Goal: Transaction & Acquisition: Purchase product/service

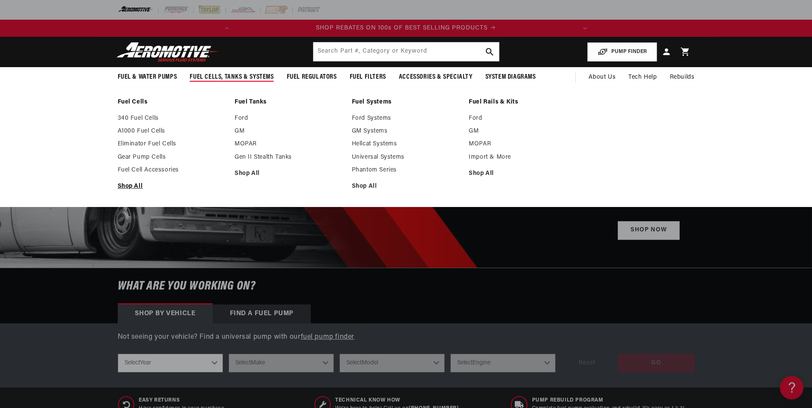
click at [127, 183] on link "Shop All" at bounding box center [172, 187] width 109 height 8
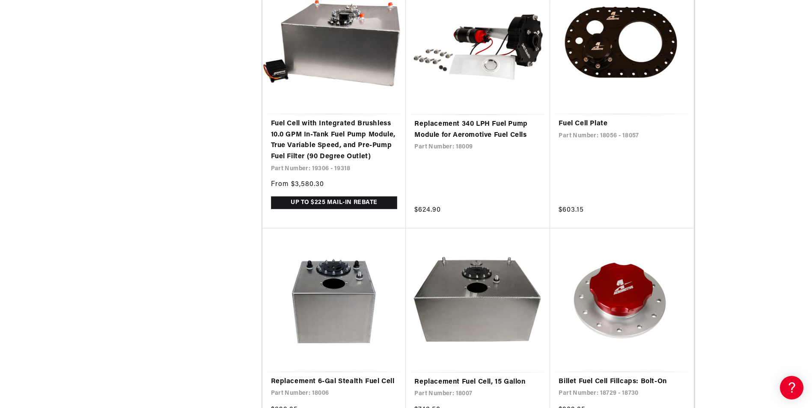
scroll to position [0, 338]
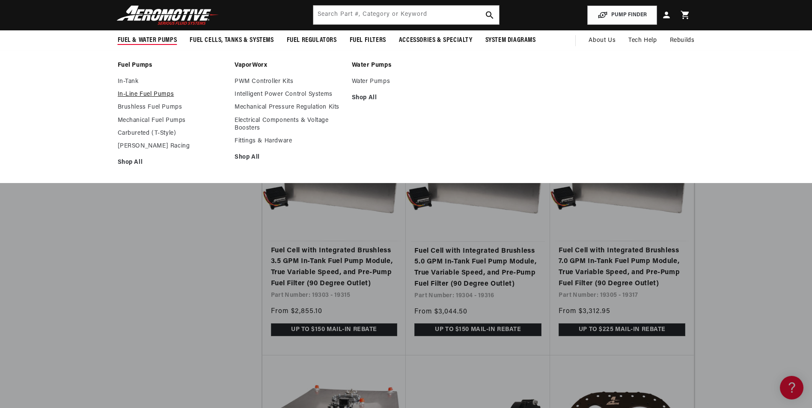
click at [144, 94] on link "In-Line Fuel Pumps" at bounding box center [172, 95] width 109 height 8
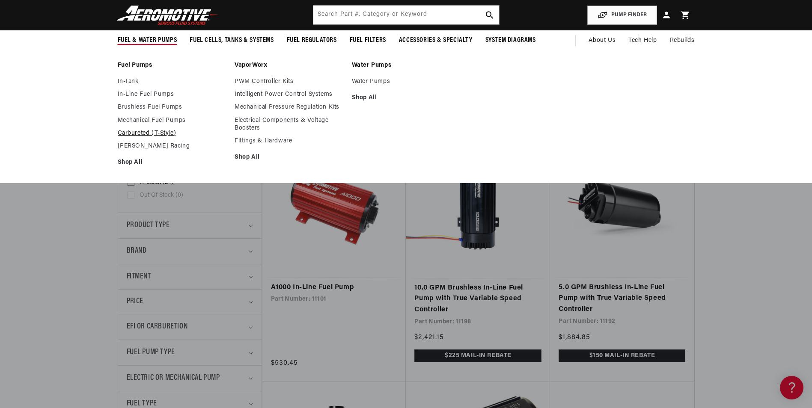
click at [159, 130] on link "Carbureted (T-Style)" at bounding box center [172, 134] width 109 height 8
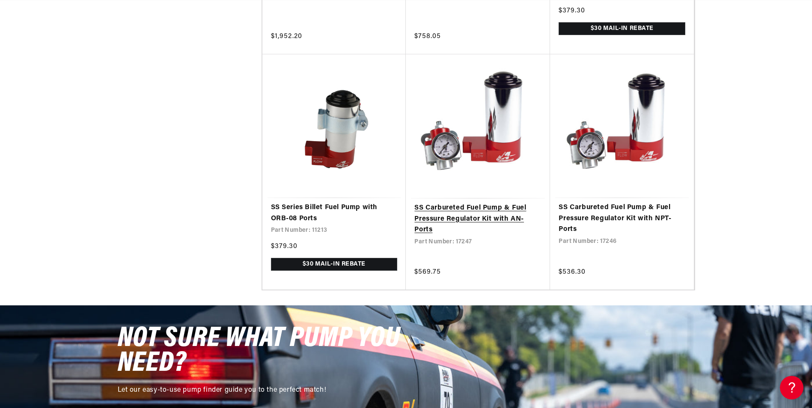
scroll to position [0, 338]
click at [504, 203] on link "SS Carbureted Fuel Pump & Fuel Pressure Regulator Kit with AN- Ports" at bounding box center [477, 219] width 127 height 33
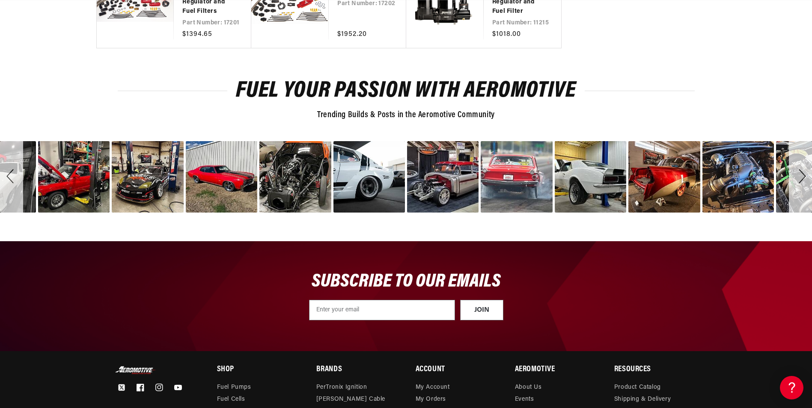
scroll to position [0, 338]
click at [802, 174] on div "Next" at bounding box center [800, 176] width 23 height 71
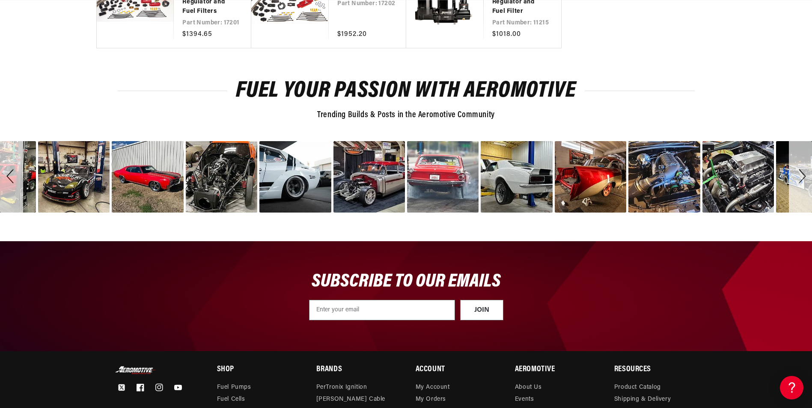
scroll to position [0, 45]
click at [802, 174] on div "Next" at bounding box center [800, 176] width 23 height 71
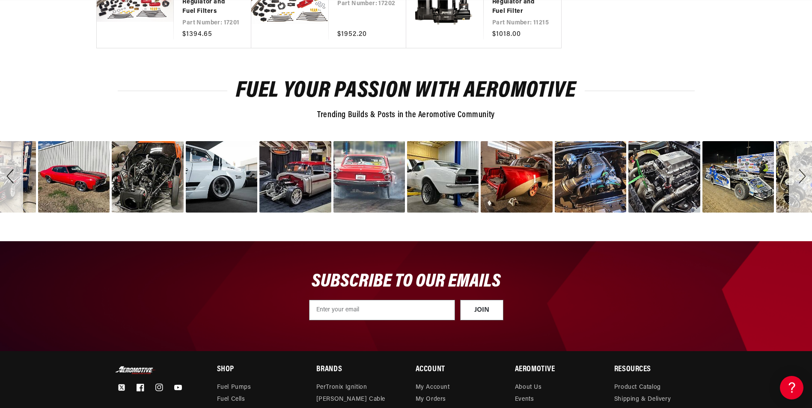
click at [802, 174] on div "Next" at bounding box center [800, 176] width 23 height 71
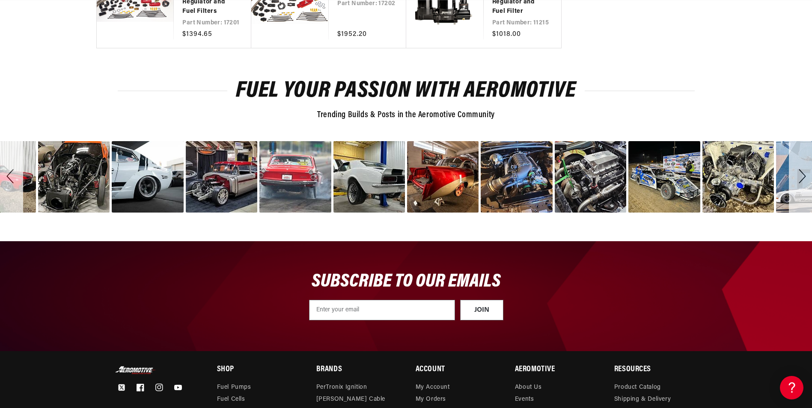
click at [802, 174] on div "Next" at bounding box center [800, 176] width 23 height 71
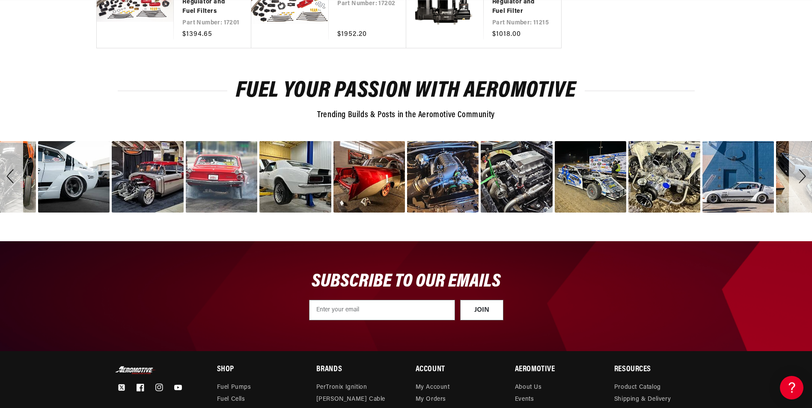
click at [802, 174] on div "Next" at bounding box center [800, 176] width 23 height 71
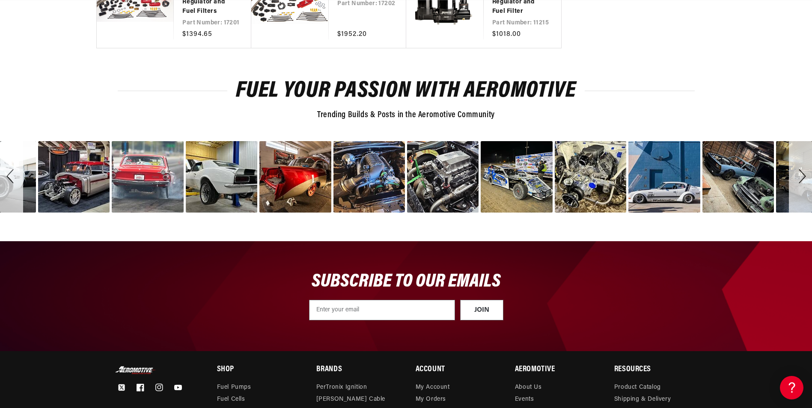
click at [802, 174] on div "Next" at bounding box center [800, 176] width 23 height 71
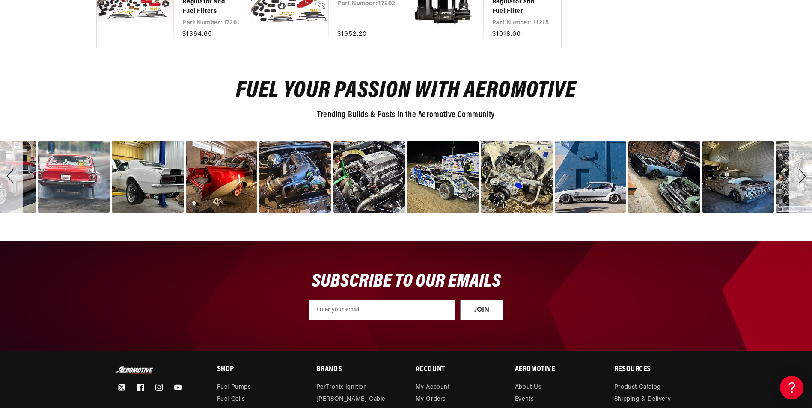
scroll to position [0, 338]
click at [802, 174] on div "Next" at bounding box center [800, 176] width 23 height 71
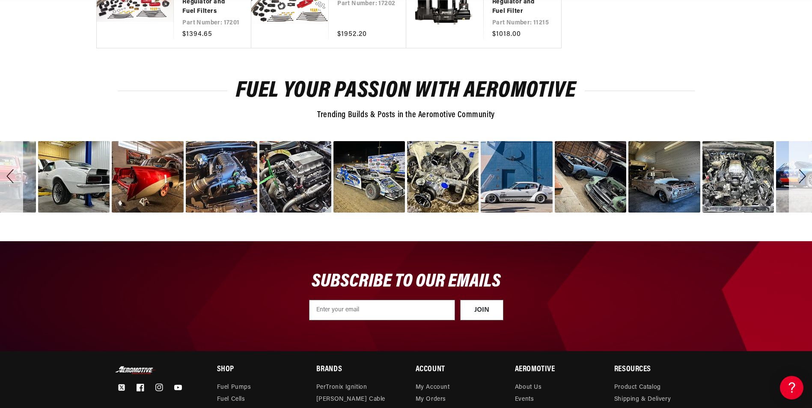
click at [802, 174] on div "Next" at bounding box center [800, 176] width 23 height 71
